Goal: Information Seeking & Learning: Learn about a topic

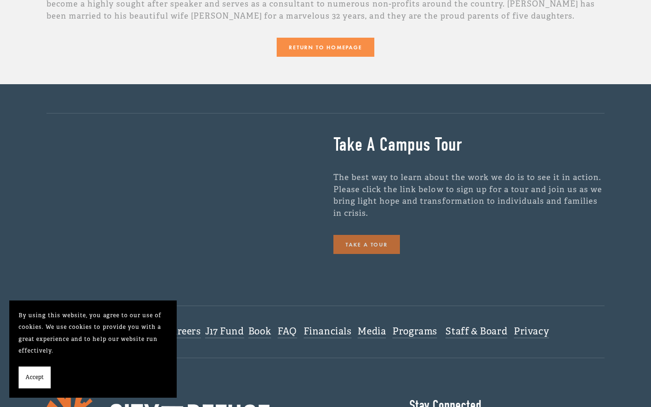
scroll to position [418, 0]
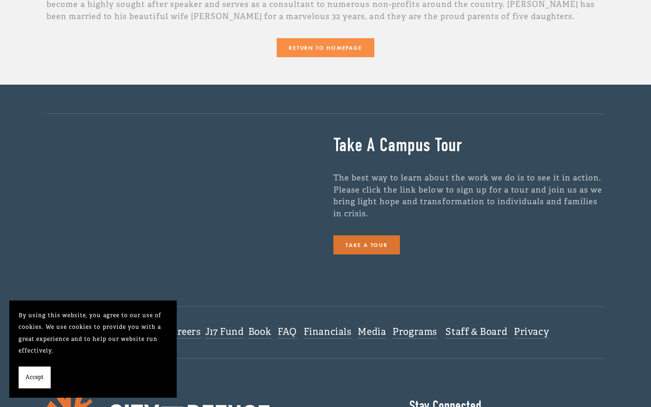
drag, startPoint x: 37, startPoint y: 379, endPoint x: 44, endPoint y: 380, distance: 7.0
click at [37, 379] on span "Accept" at bounding box center [35, 377] width 18 height 12
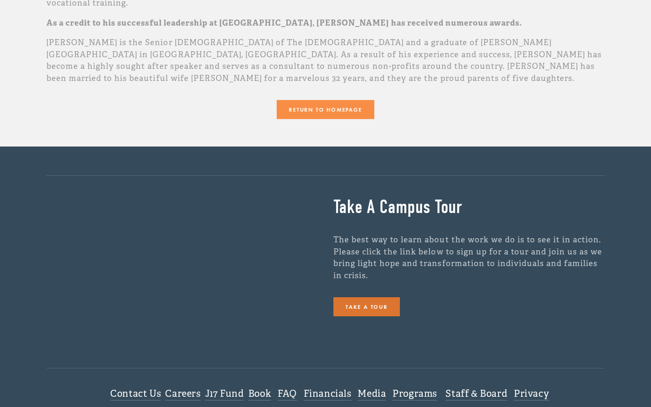
scroll to position [358, 0]
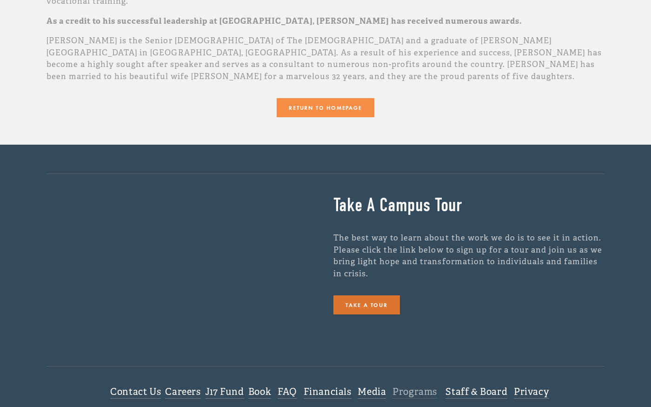
click at [415, 386] on link "Programs" at bounding box center [414, 392] width 45 height 13
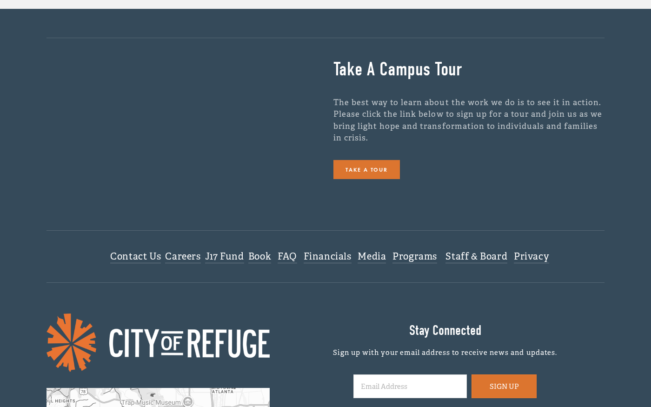
scroll to position [1587, 0]
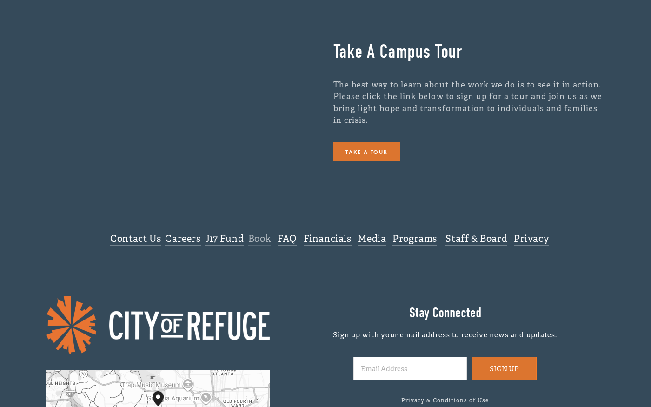
click at [257, 233] on link "Book" at bounding box center [259, 239] width 23 height 13
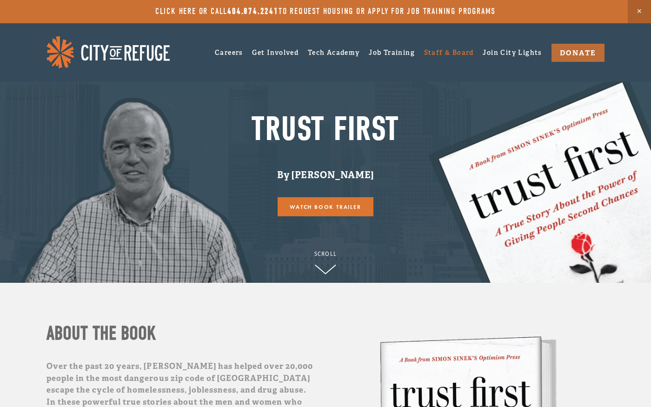
drag, startPoint x: 429, startPoint y: 48, endPoint x: 432, endPoint y: 57, distance: 9.4
click at [429, 50] on link "Staff & Board" at bounding box center [449, 52] width 50 height 14
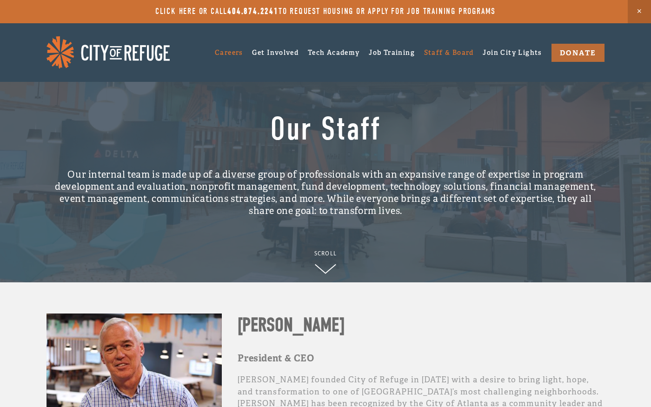
drag, startPoint x: 216, startPoint y: 50, endPoint x: 221, endPoint y: 56, distance: 7.6
click at [216, 50] on link "Careers" at bounding box center [229, 52] width 28 height 14
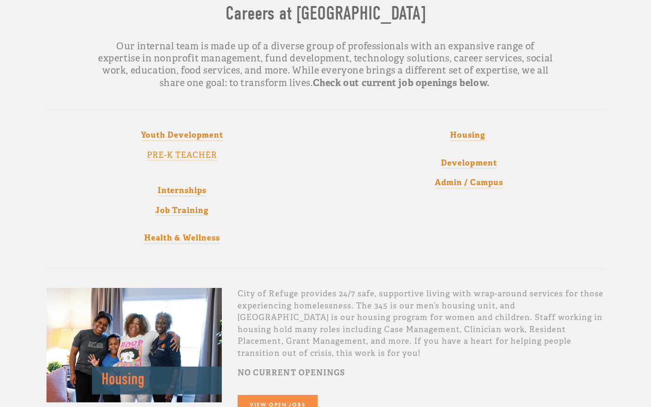
scroll to position [103, 0]
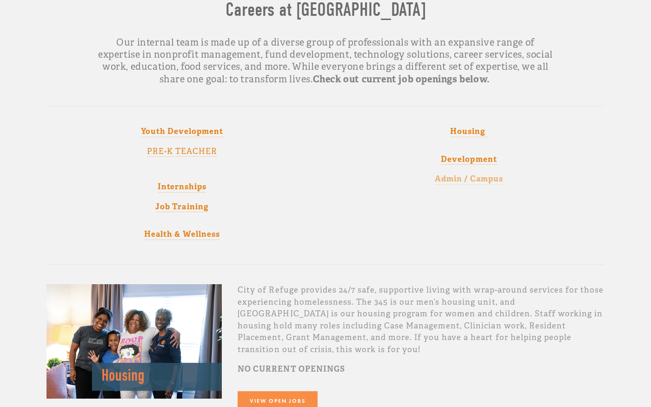
click at [457, 177] on strong "Admin / Campus" at bounding box center [469, 178] width 68 height 10
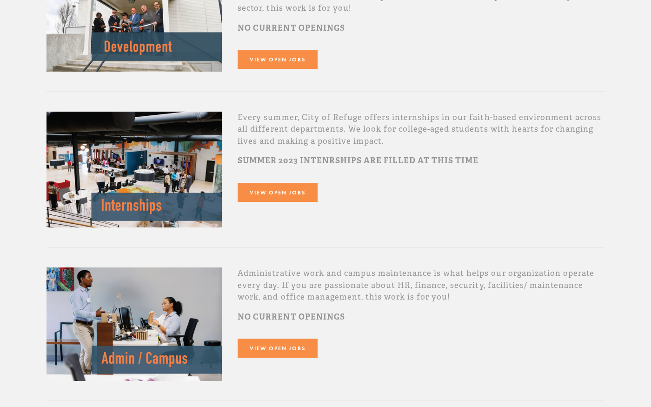
scroll to position [1099, 0]
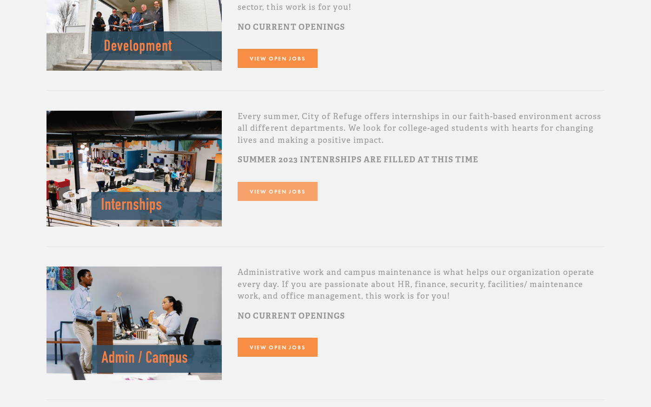
click at [272, 182] on link "View Open Jobs" at bounding box center [277, 191] width 79 height 19
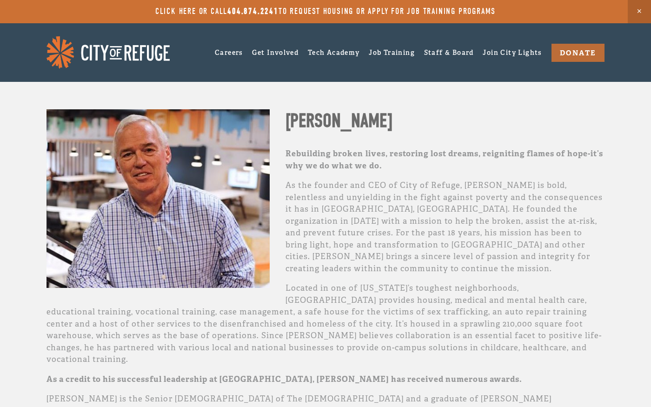
scroll to position [0, 0]
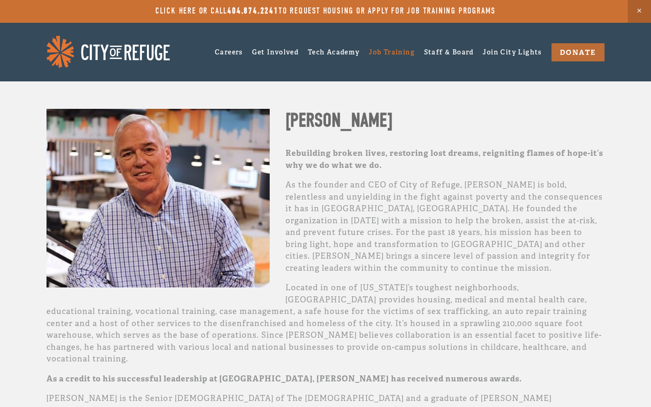
click at [381, 52] on link "Job Training" at bounding box center [392, 52] width 46 height 14
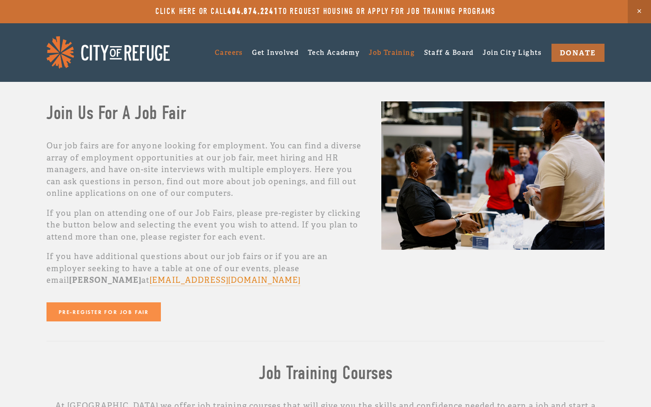
click at [224, 51] on link "Careers" at bounding box center [229, 52] width 28 height 14
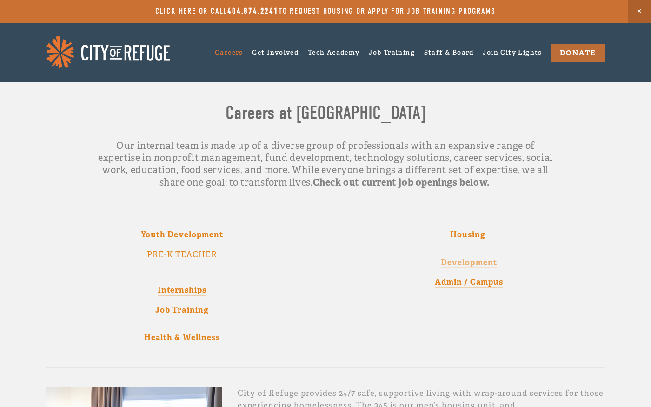
click at [441, 267] on strong "Development" at bounding box center [469, 262] width 56 height 10
